Goal: Connect with others: Connect with others

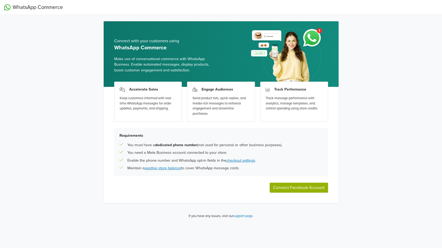
click at [303, 190] on button "Connect Facebook Account" at bounding box center [298, 188] width 58 height 10
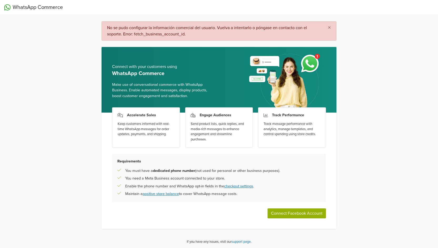
click at [316, 214] on button "Connect Facebook Account" at bounding box center [296, 214] width 58 height 10
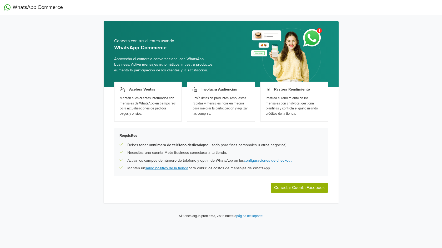
click at [305, 190] on button "Conectar Cuenta Facebook" at bounding box center [299, 188] width 57 height 10
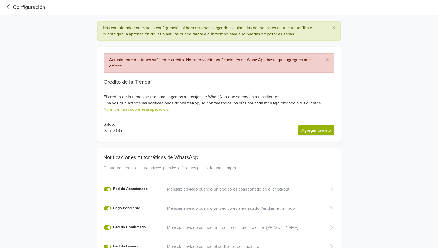
click at [18, 11] on div "Configuración" at bounding box center [24, 7] width 41 height 8
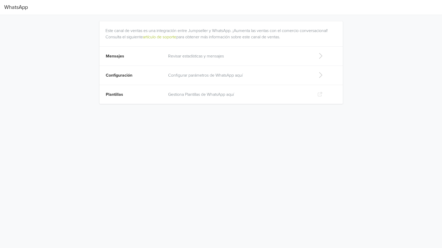
click at [18, 11] on span "WhatsApp" at bounding box center [16, 7] width 24 height 11
click at [318, 73] on icon at bounding box center [320, 75] width 11 height 8
click at [211, 98] on td "Gestiona Plantillas de WhatsApp aquí" at bounding box center [238, 94] width 147 height 19
